Goal: Obtain resource: Download file/media

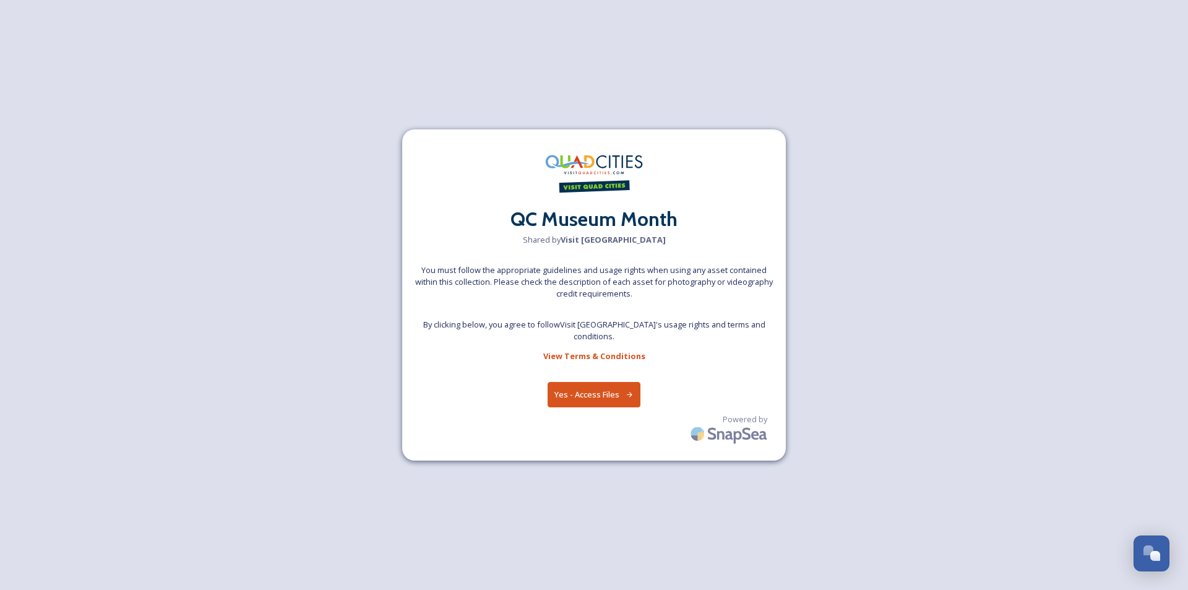
click at [589, 389] on button "Yes - Access Files" at bounding box center [594, 394] width 93 height 25
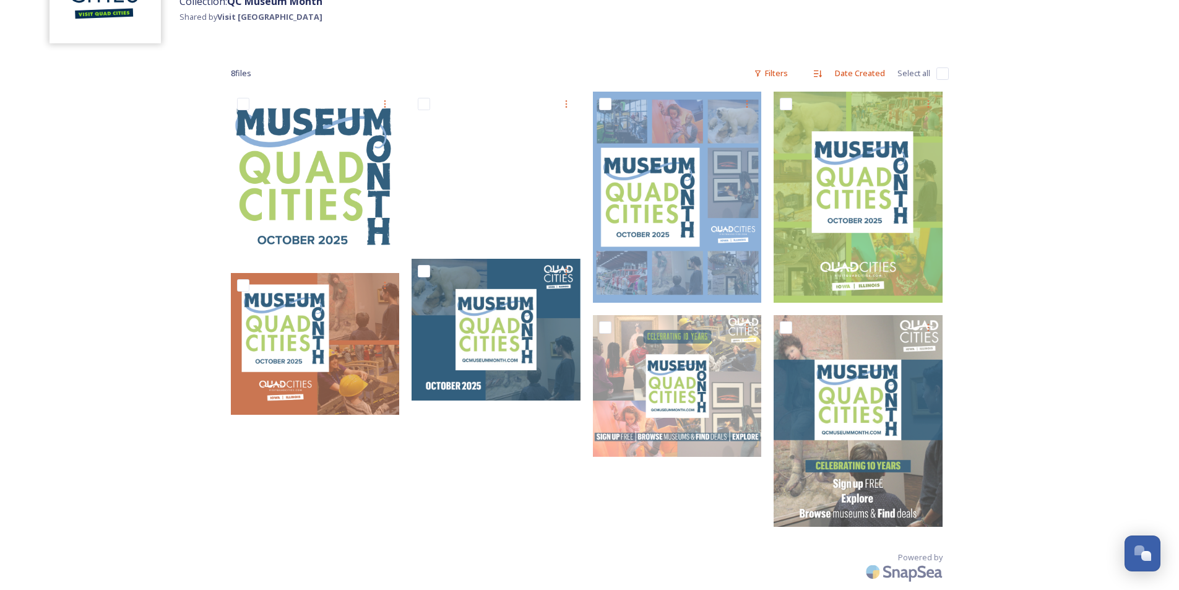
scroll to position [132, 0]
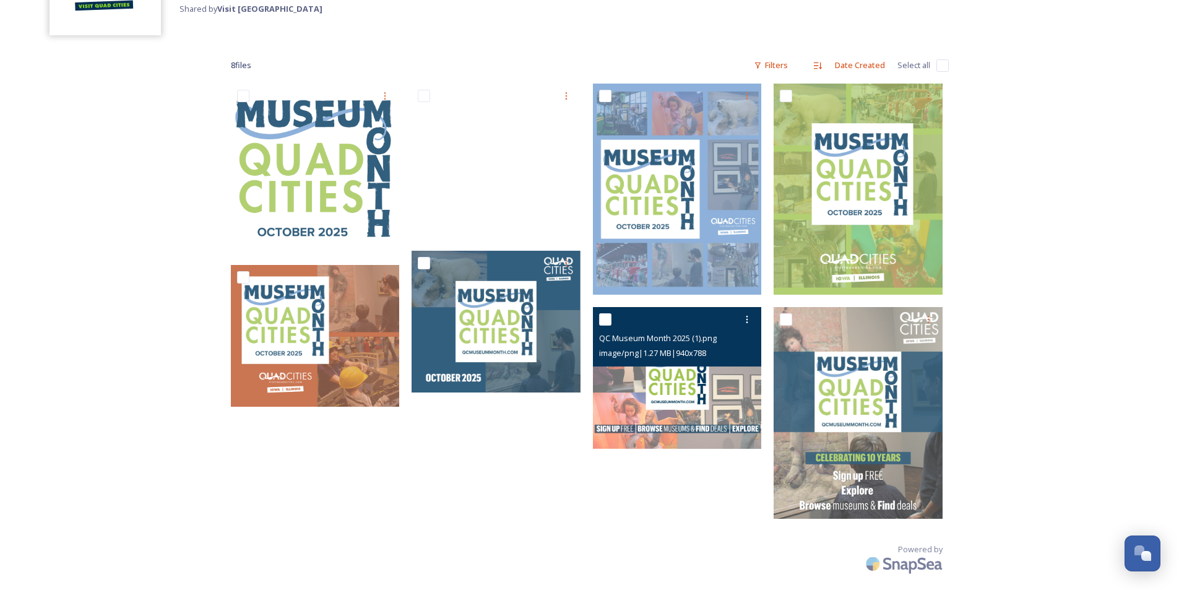
click at [611, 390] on img at bounding box center [677, 378] width 169 height 142
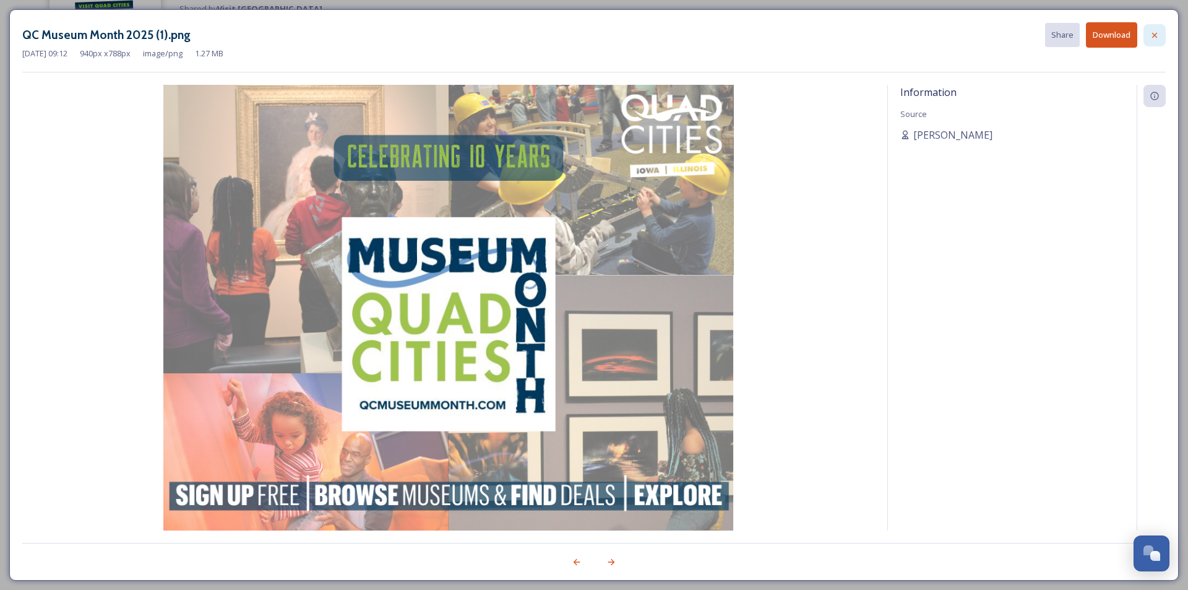
click at [1152, 36] on icon at bounding box center [1155, 35] width 10 height 10
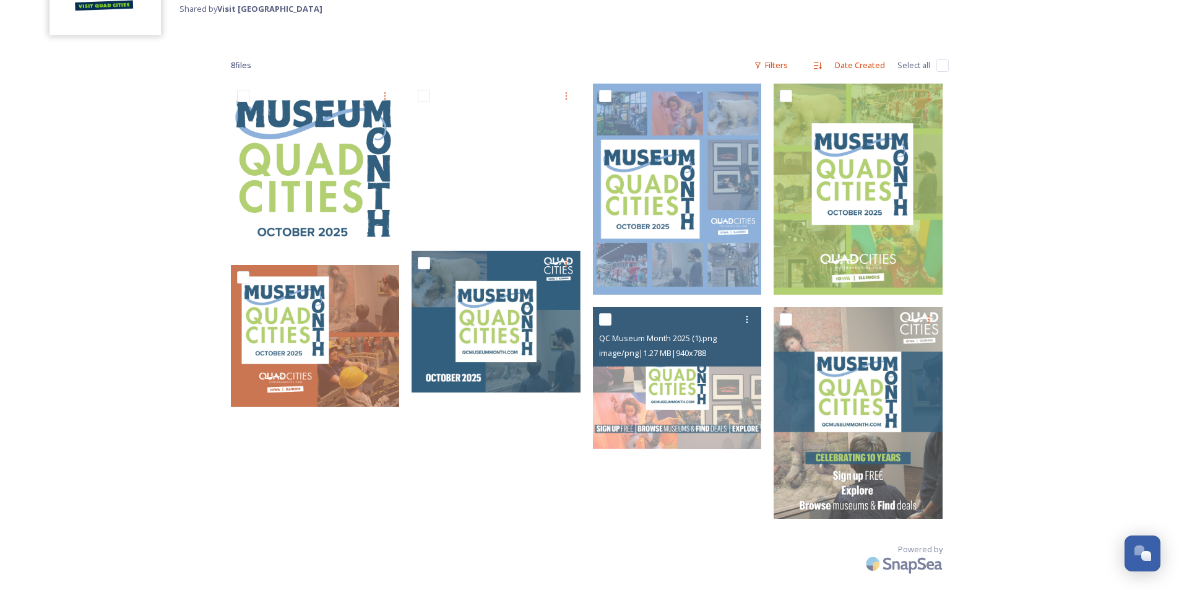
click at [1037, 166] on div "Collection: [GEOGRAPHIC_DATA] Month Shared by Visit Quad Cities 8 file s Filter…" at bounding box center [589, 229] width 1179 height 722
click at [91, 176] on div "Collection: [GEOGRAPHIC_DATA] Month Shared by Visit Quad Cities 8 file s Filter…" at bounding box center [589, 229] width 1179 height 722
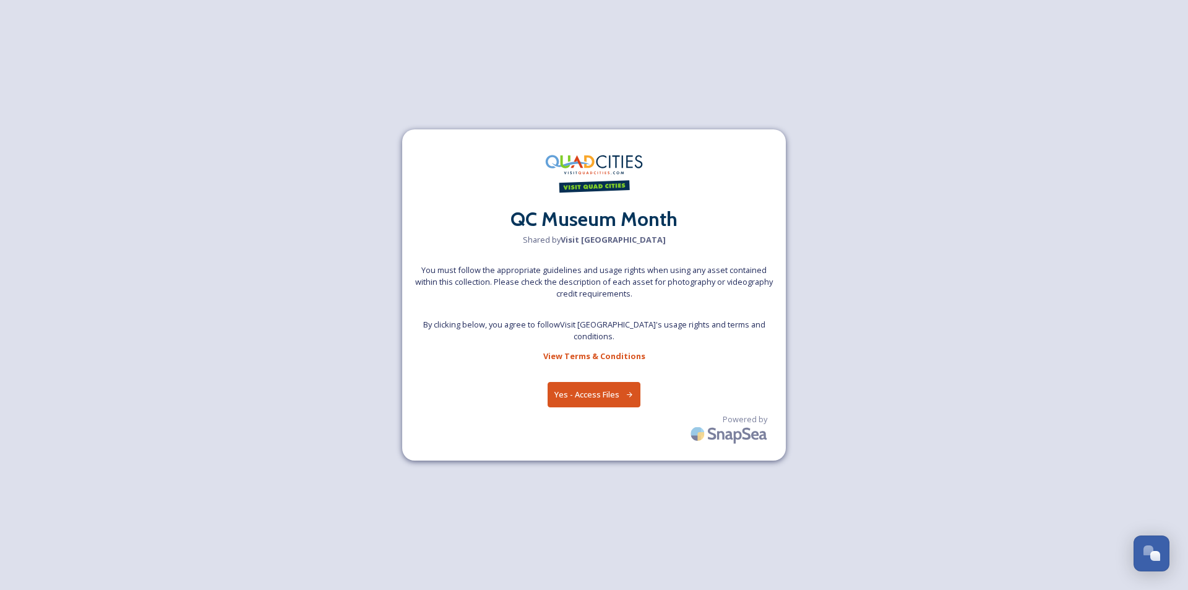
click at [610, 384] on button "Yes - Access Files" at bounding box center [594, 394] width 93 height 25
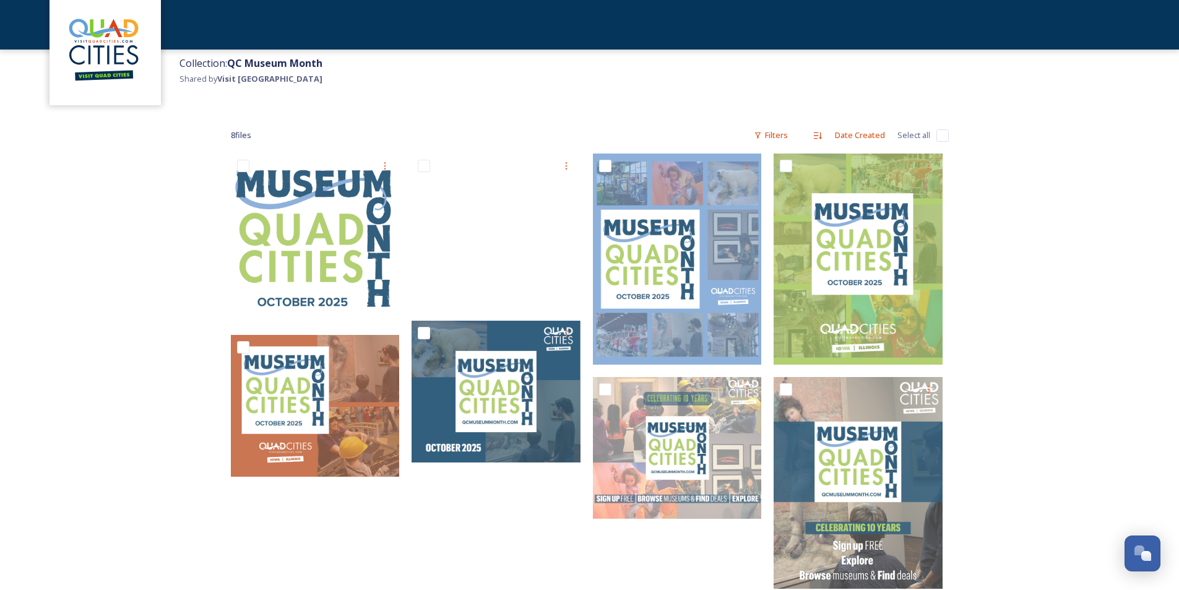
scroll to position [124, 0]
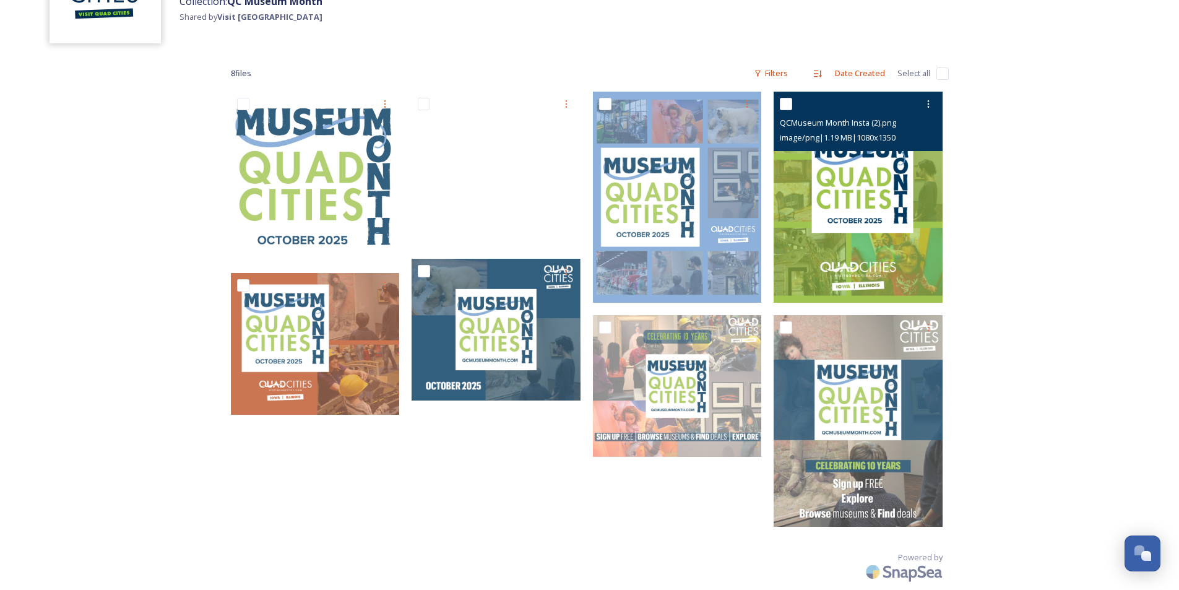
click at [913, 261] on img at bounding box center [858, 197] width 169 height 211
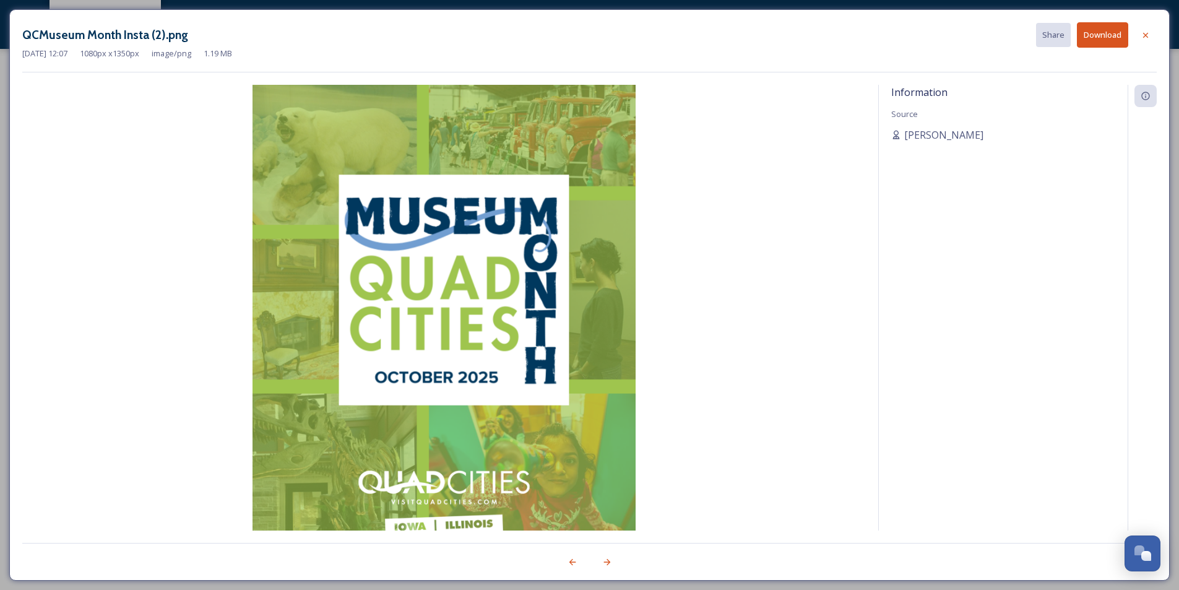
scroll to position [62, 0]
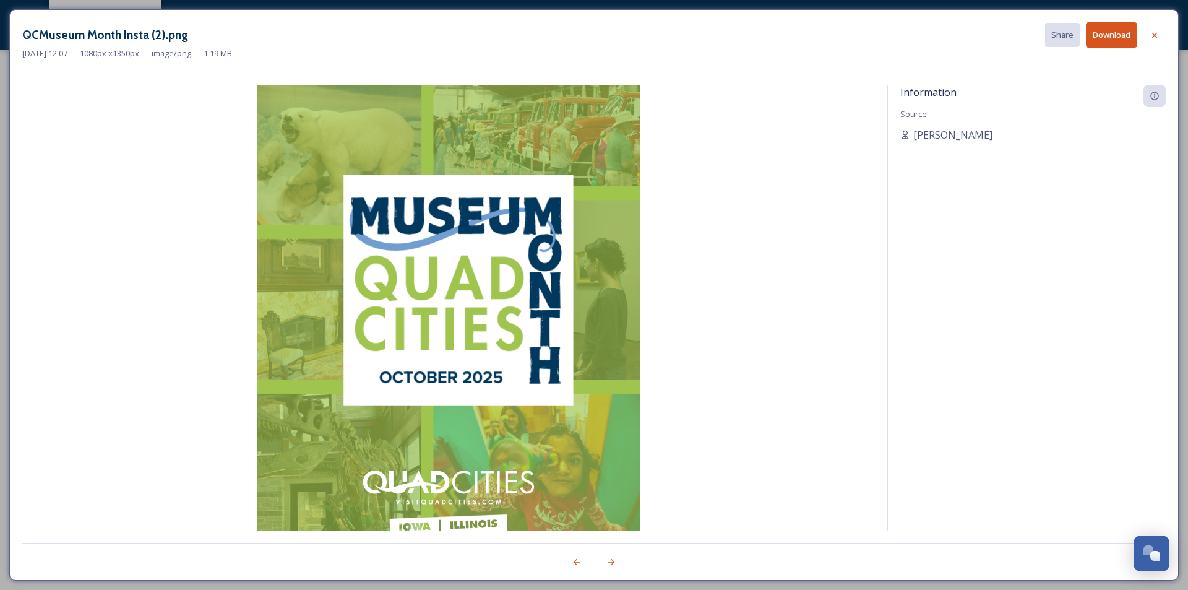
click at [1113, 32] on button "Download" at bounding box center [1111, 34] width 51 height 25
click at [1153, 35] on icon at bounding box center [1155, 35] width 10 height 10
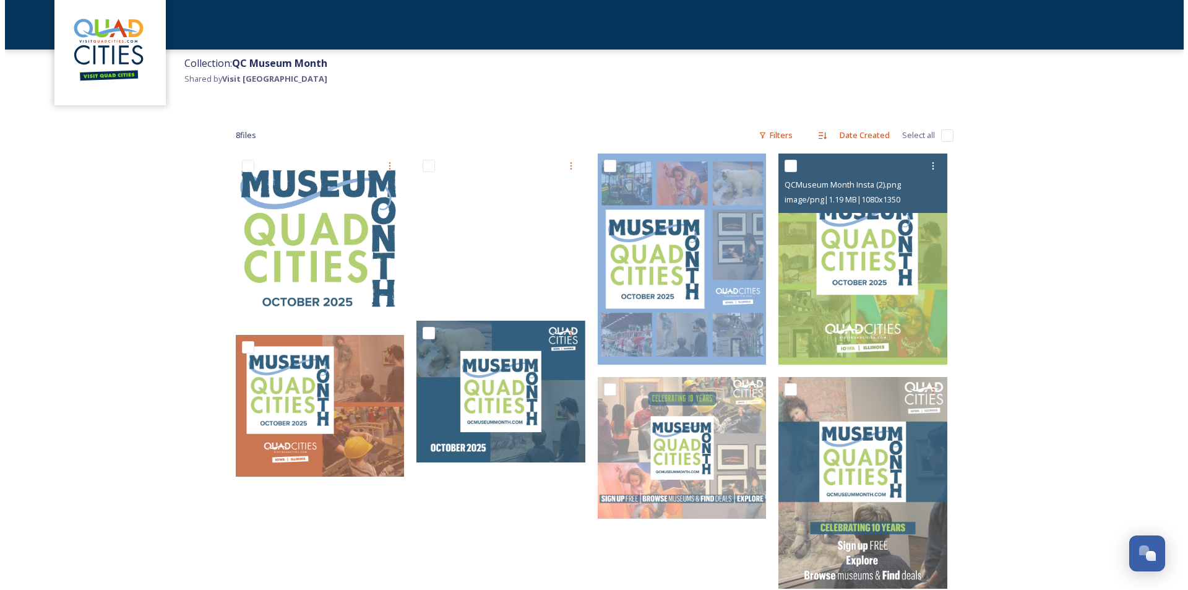
scroll to position [124, 0]
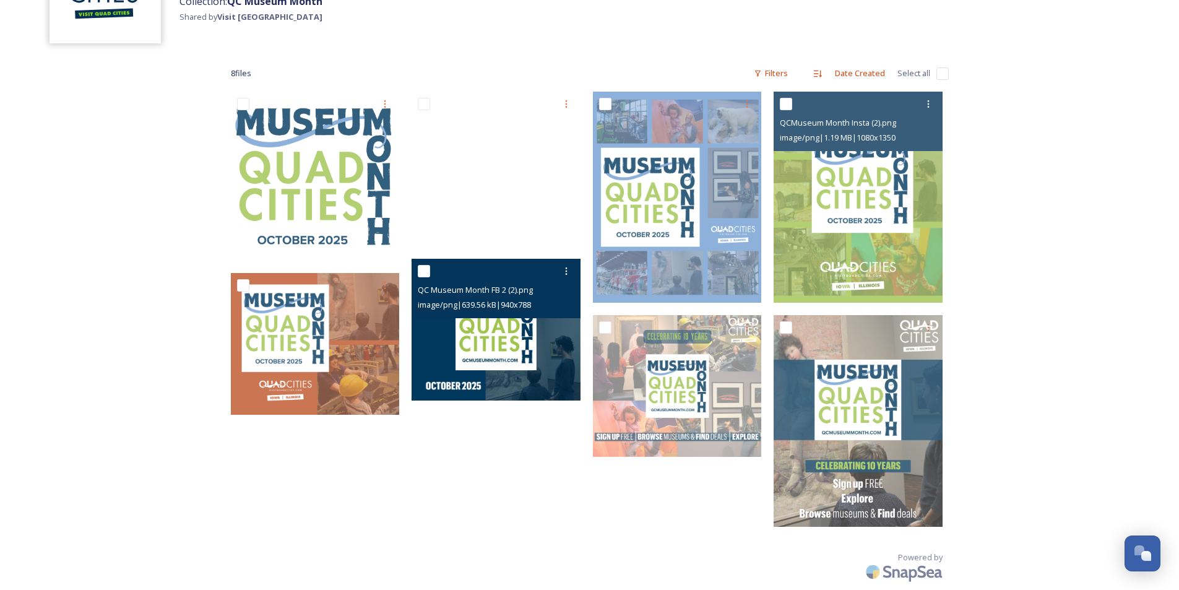
click at [536, 389] on img at bounding box center [496, 330] width 169 height 142
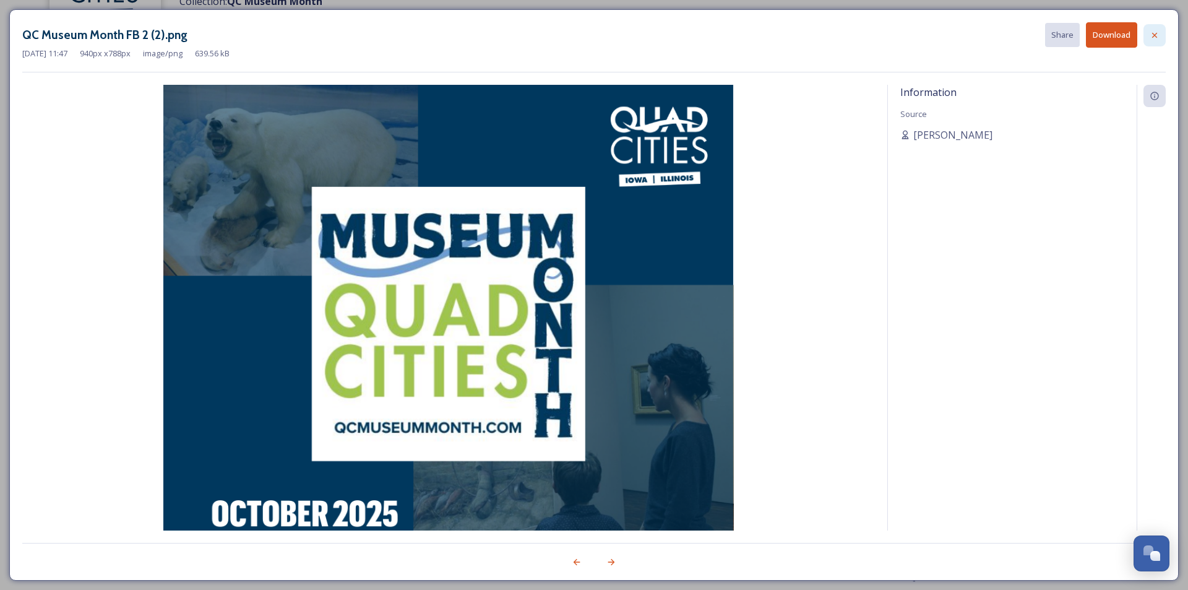
click at [1154, 37] on icon at bounding box center [1155, 35] width 10 height 10
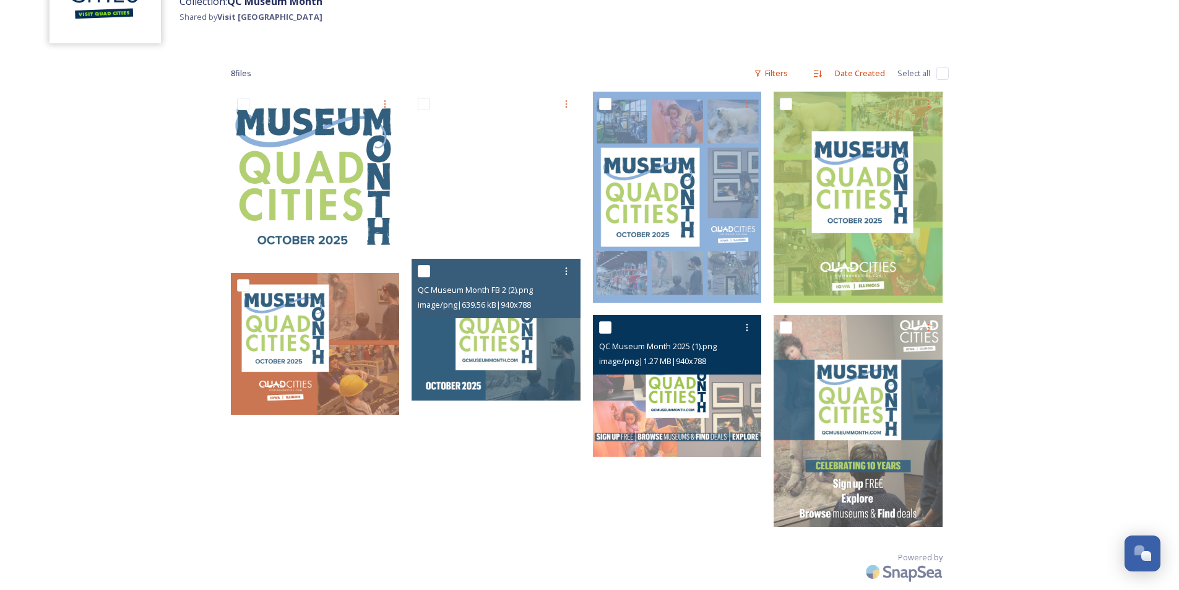
click at [657, 332] on div at bounding box center [679, 327] width 160 height 22
click at [726, 401] on img at bounding box center [677, 386] width 169 height 142
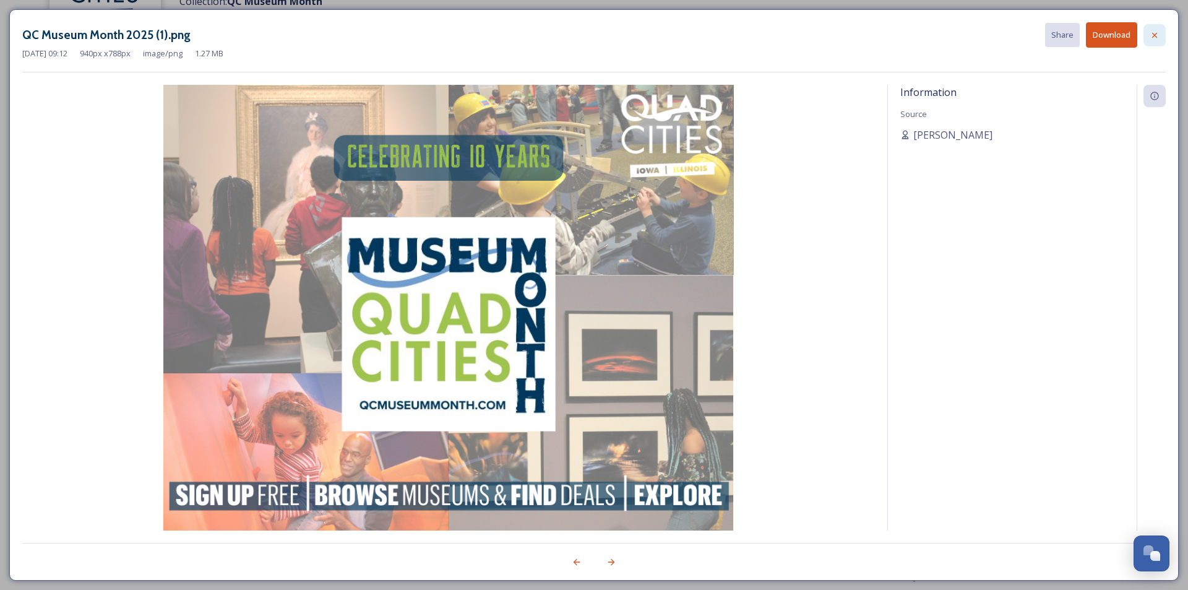
click at [1155, 34] on icon at bounding box center [1154, 34] width 5 height 5
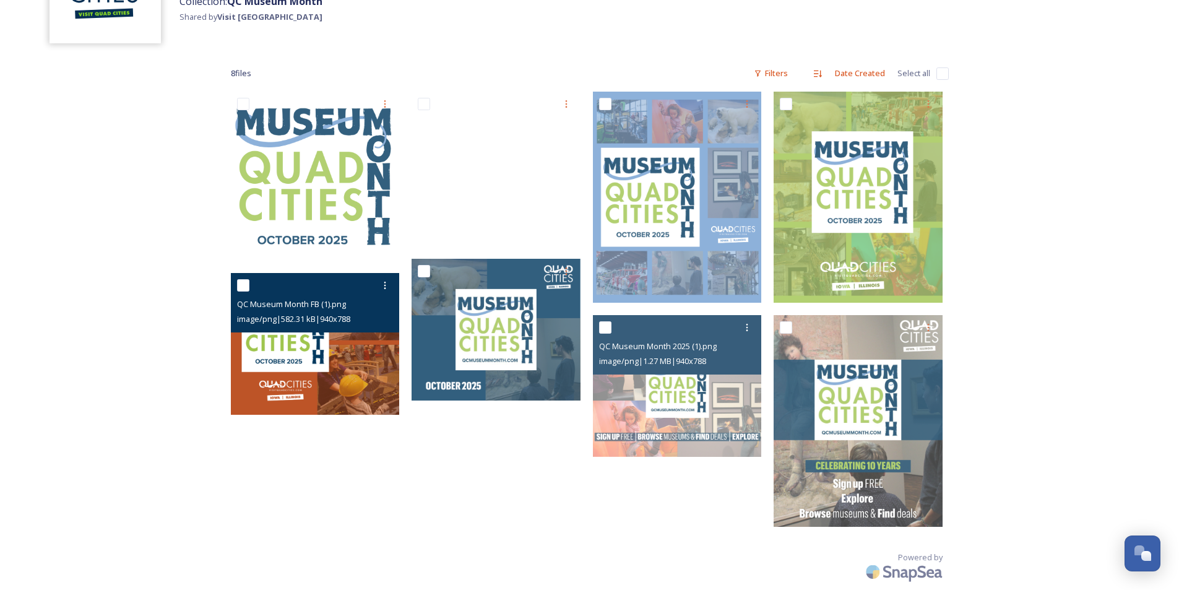
click at [373, 392] on img at bounding box center [315, 344] width 169 height 142
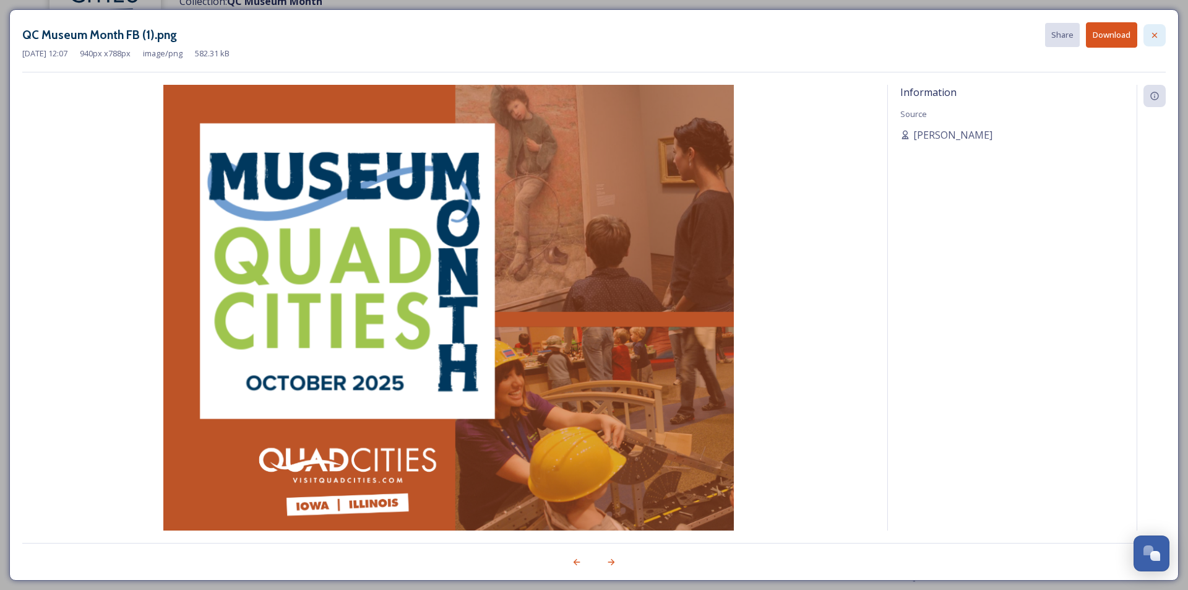
click at [1151, 35] on icon at bounding box center [1155, 35] width 10 height 10
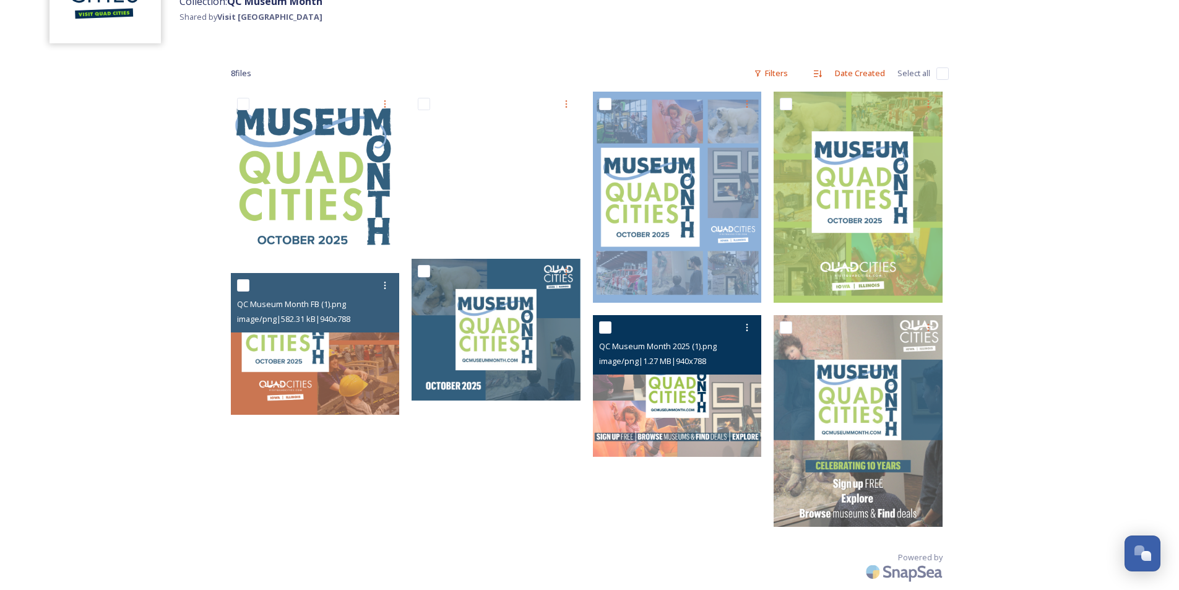
click at [607, 410] on img at bounding box center [677, 386] width 169 height 142
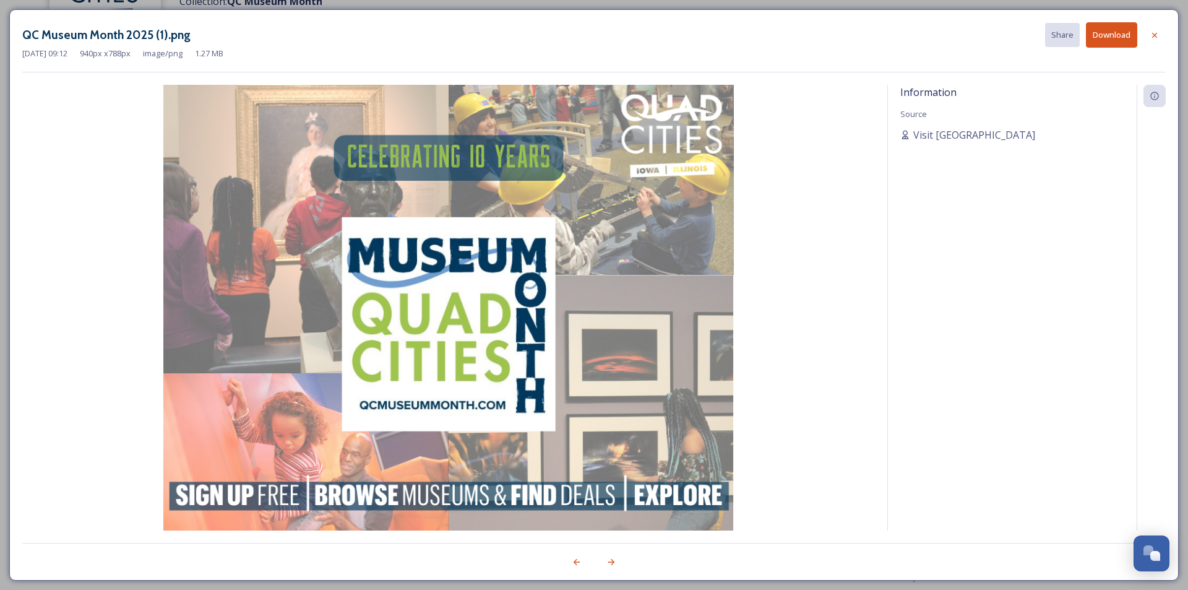
click at [1158, 38] on div at bounding box center [1155, 35] width 22 height 22
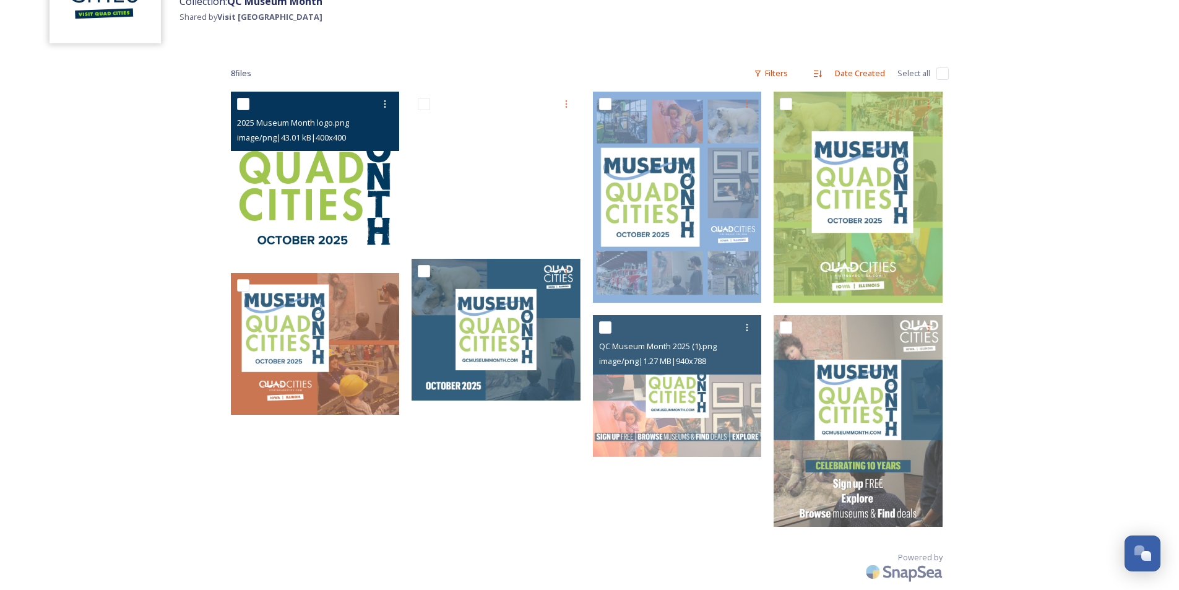
click at [315, 218] on img at bounding box center [315, 176] width 169 height 169
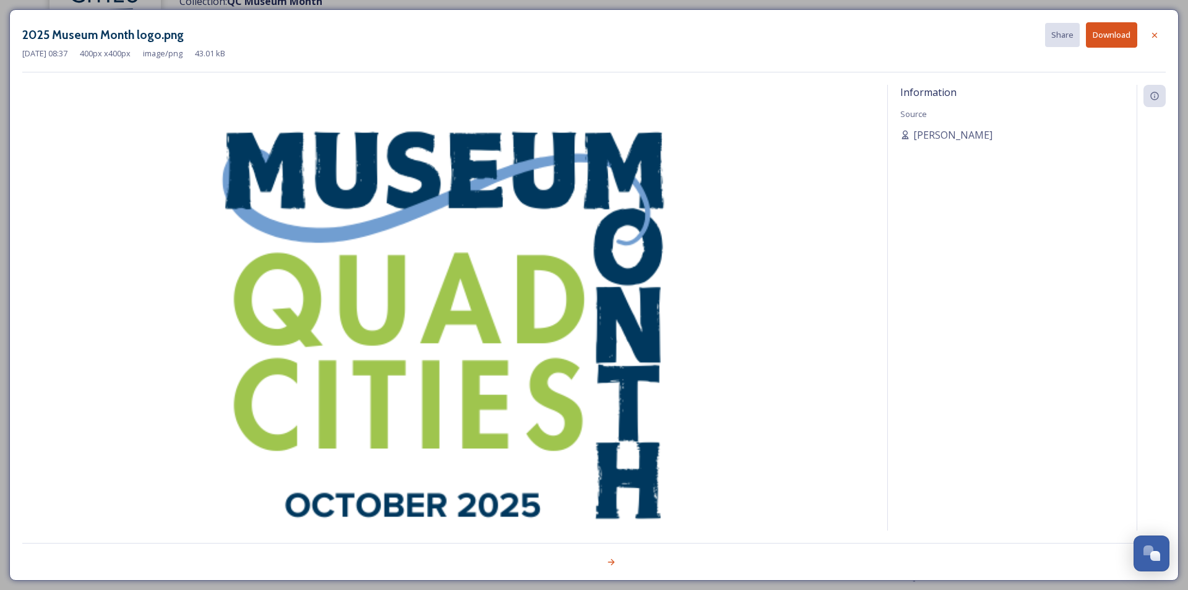
click at [1111, 32] on button "Download" at bounding box center [1111, 34] width 51 height 25
